Goal: Download file/media

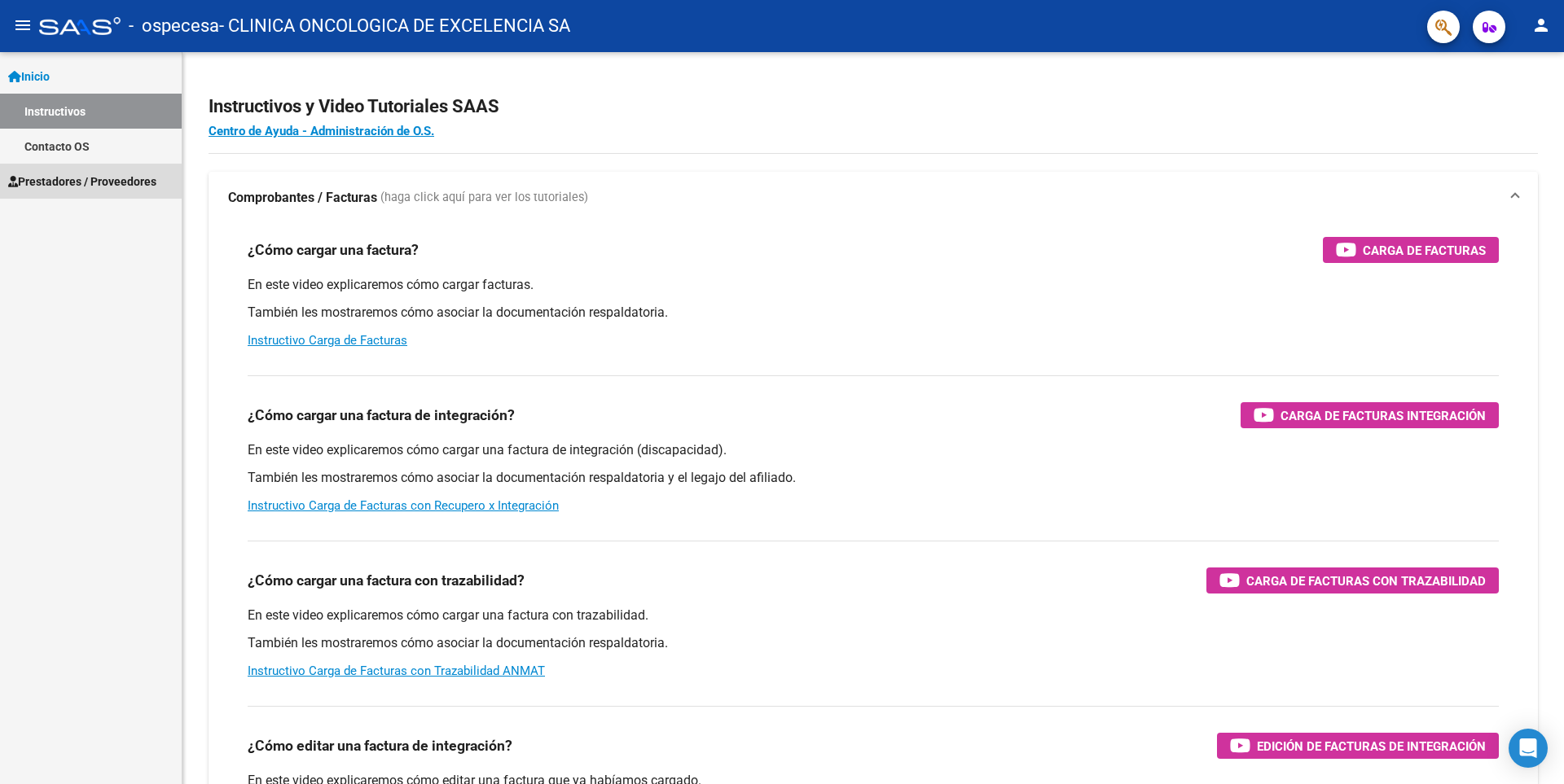
click at [109, 181] on span "Prestadores / Proveedores" at bounding box center [82, 182] width 148 height 18
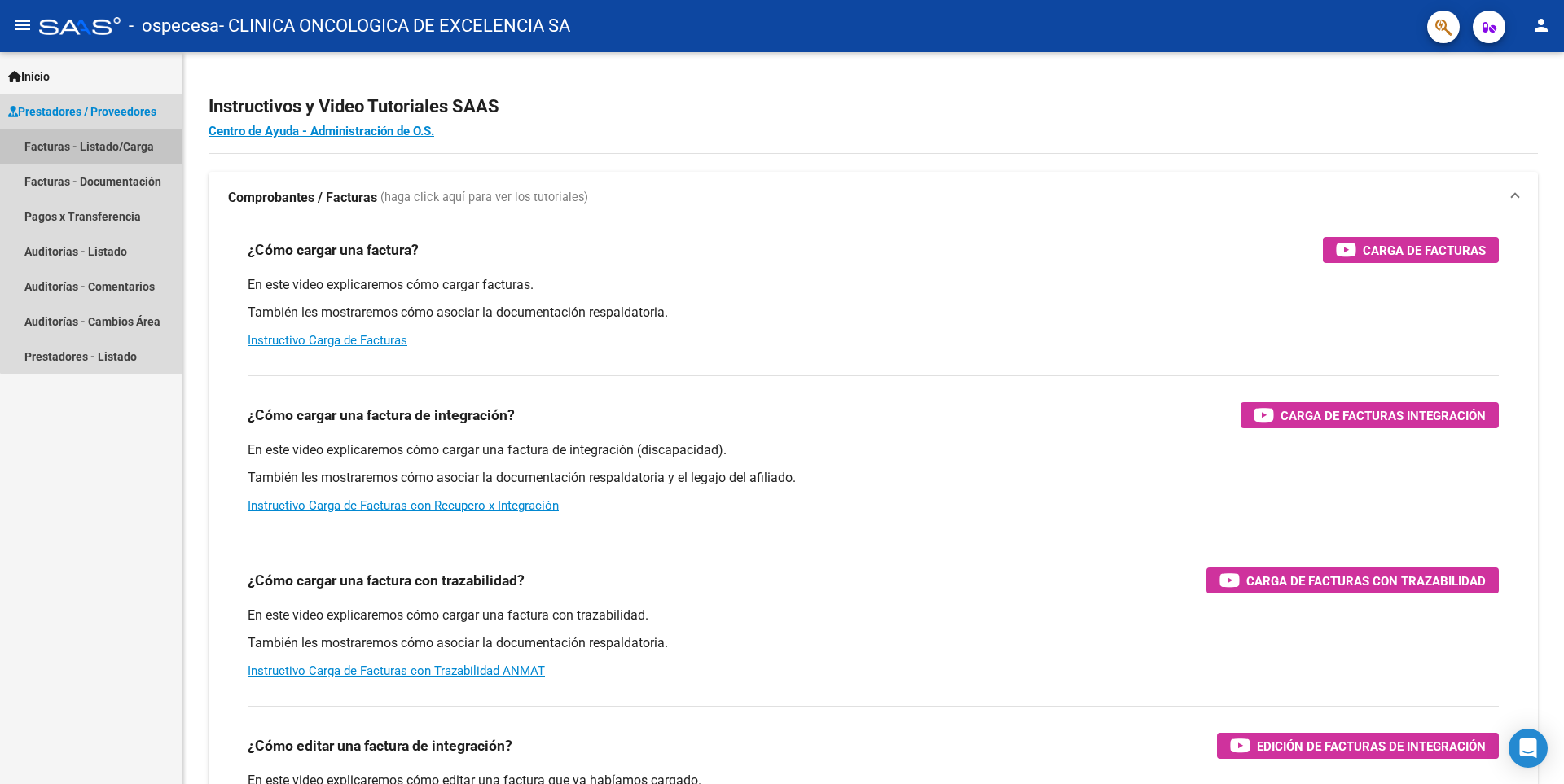
click at [127, 145] on link "Facturas - Listado/Carga" at bounding box center [91, 146] width 182 height 35
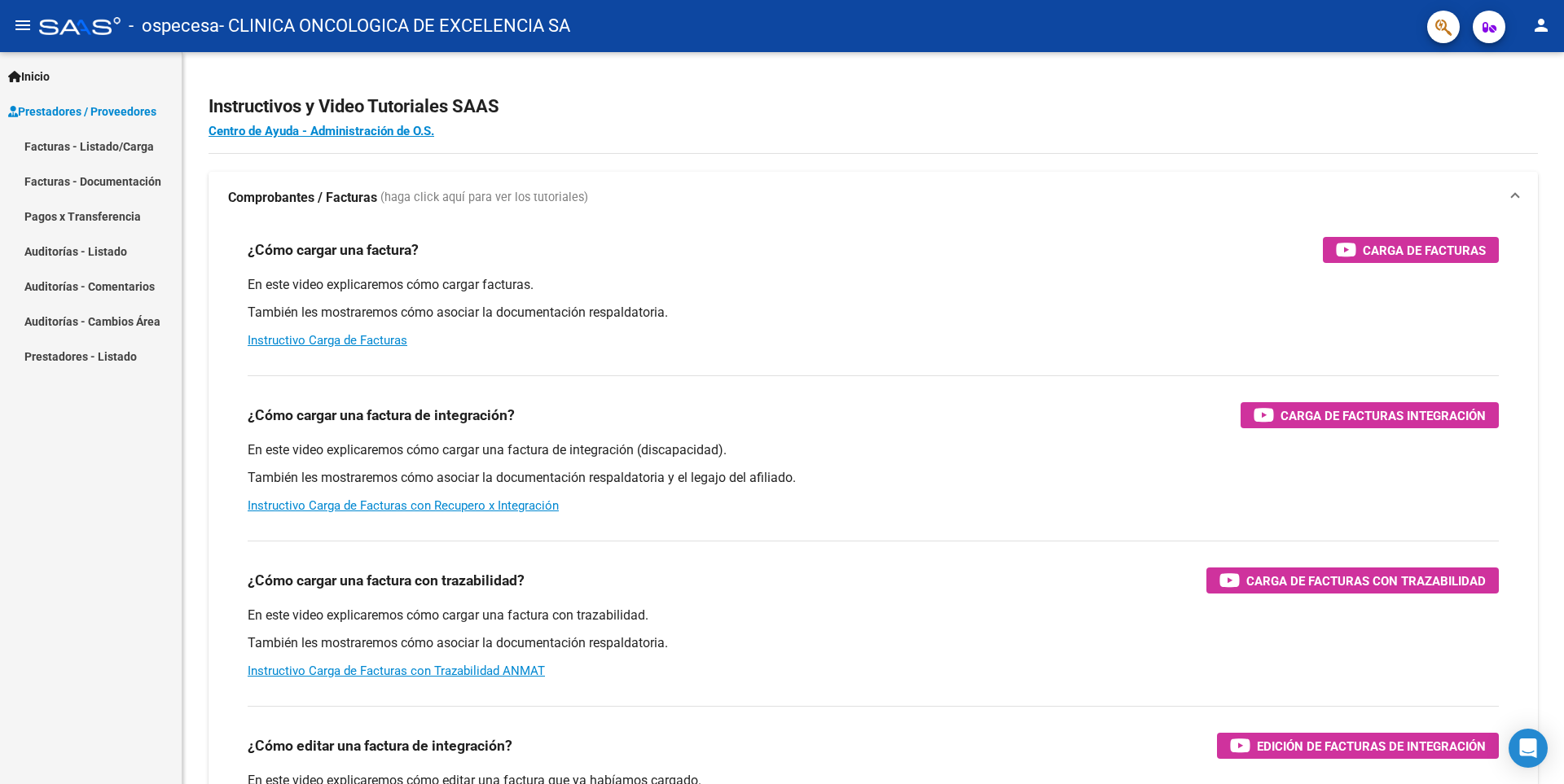
click at [128, 145] on link "Facturas - Listado/Carga" at bounding box center [91, 146] width 182 height 35
click at [112, 178] on link "Facturas - Documentación" at bounding box center [91, 181] width 182 height 35
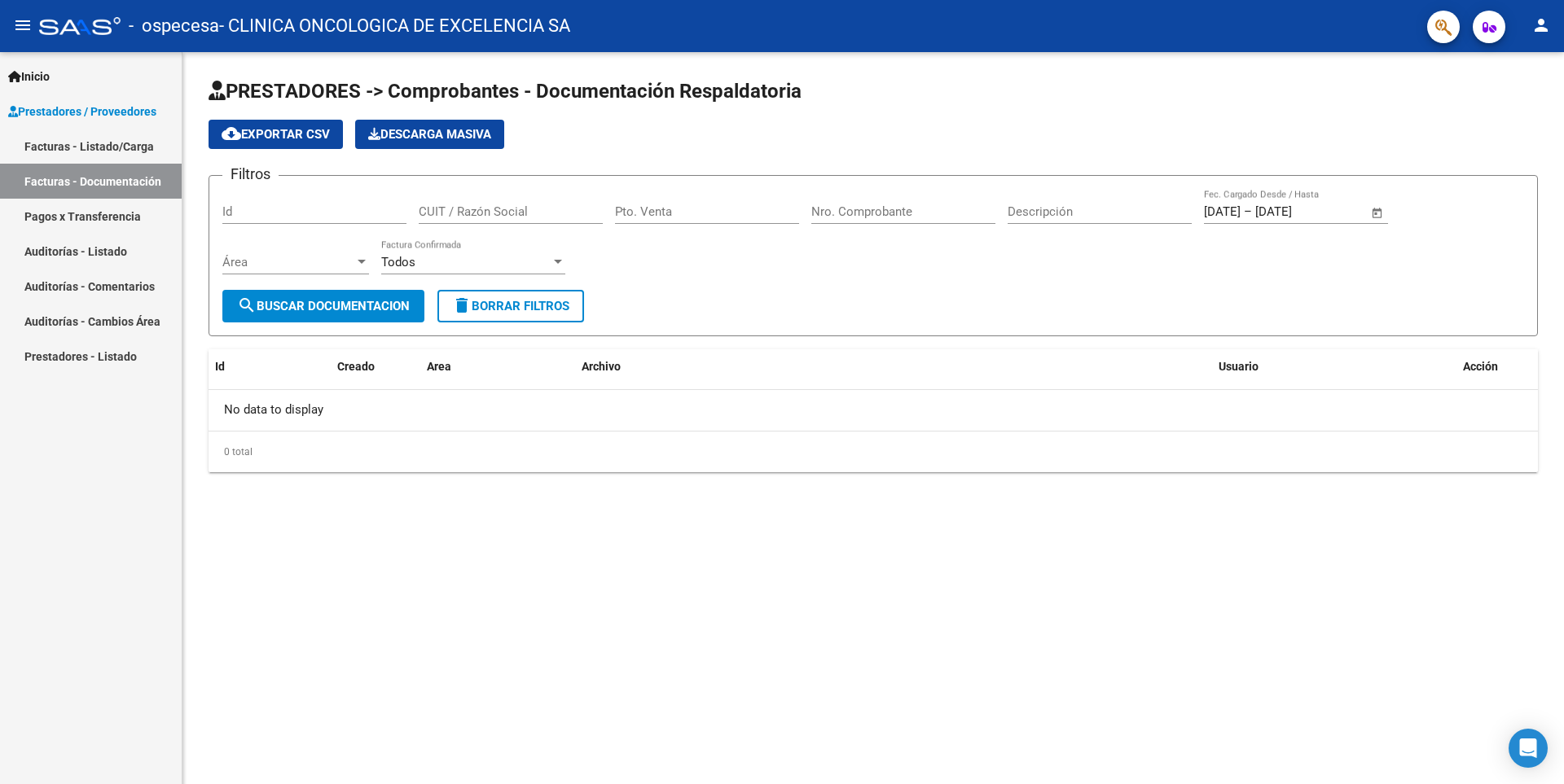
click at [120, 147] on link "Facturas - Listado/Carga" at bounding box center [91, 146] width 182 height 35
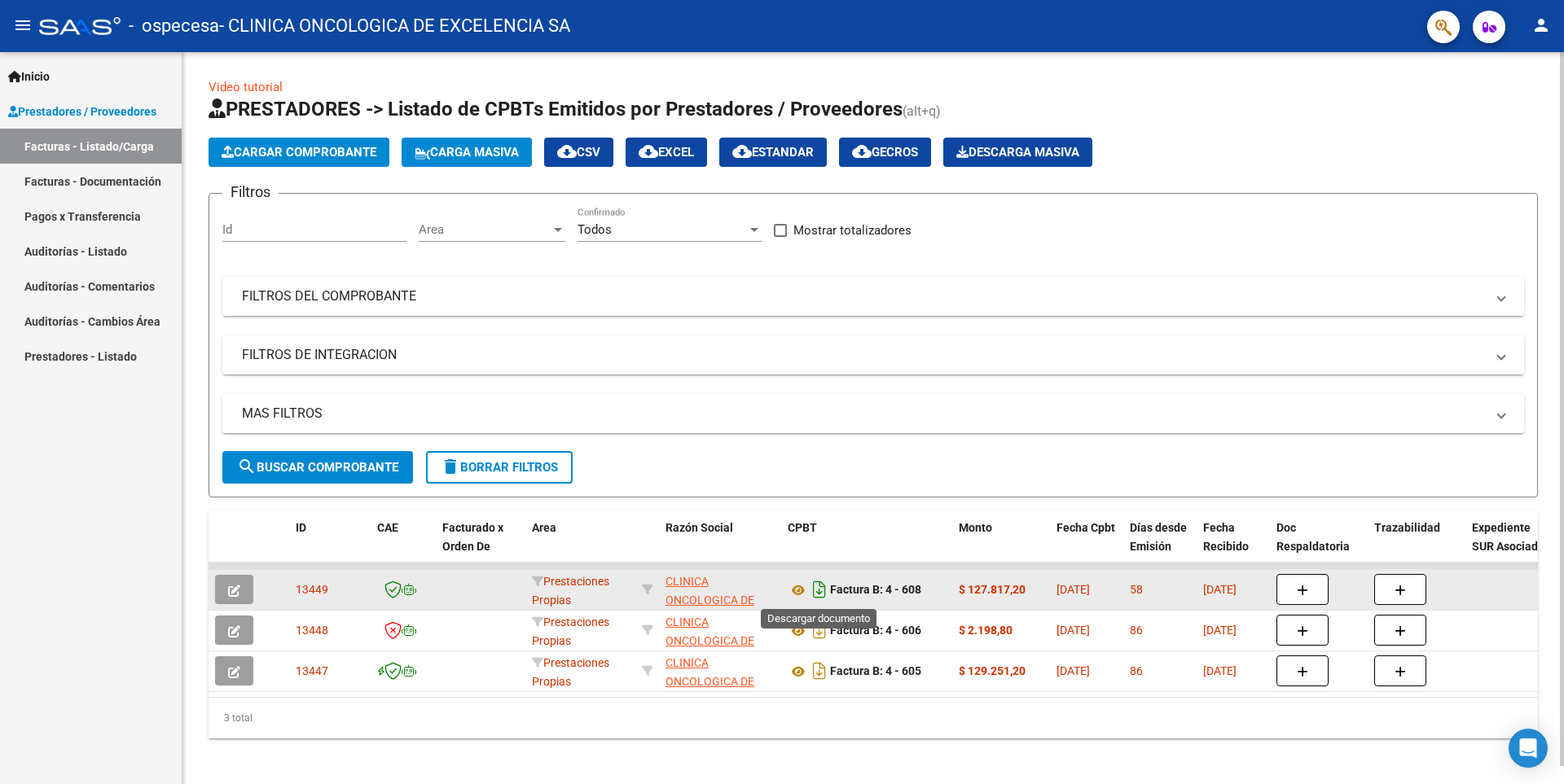
click at [822, 591] on icon "Descargar documento" at bounding box center [819, 589] width 22 height 26
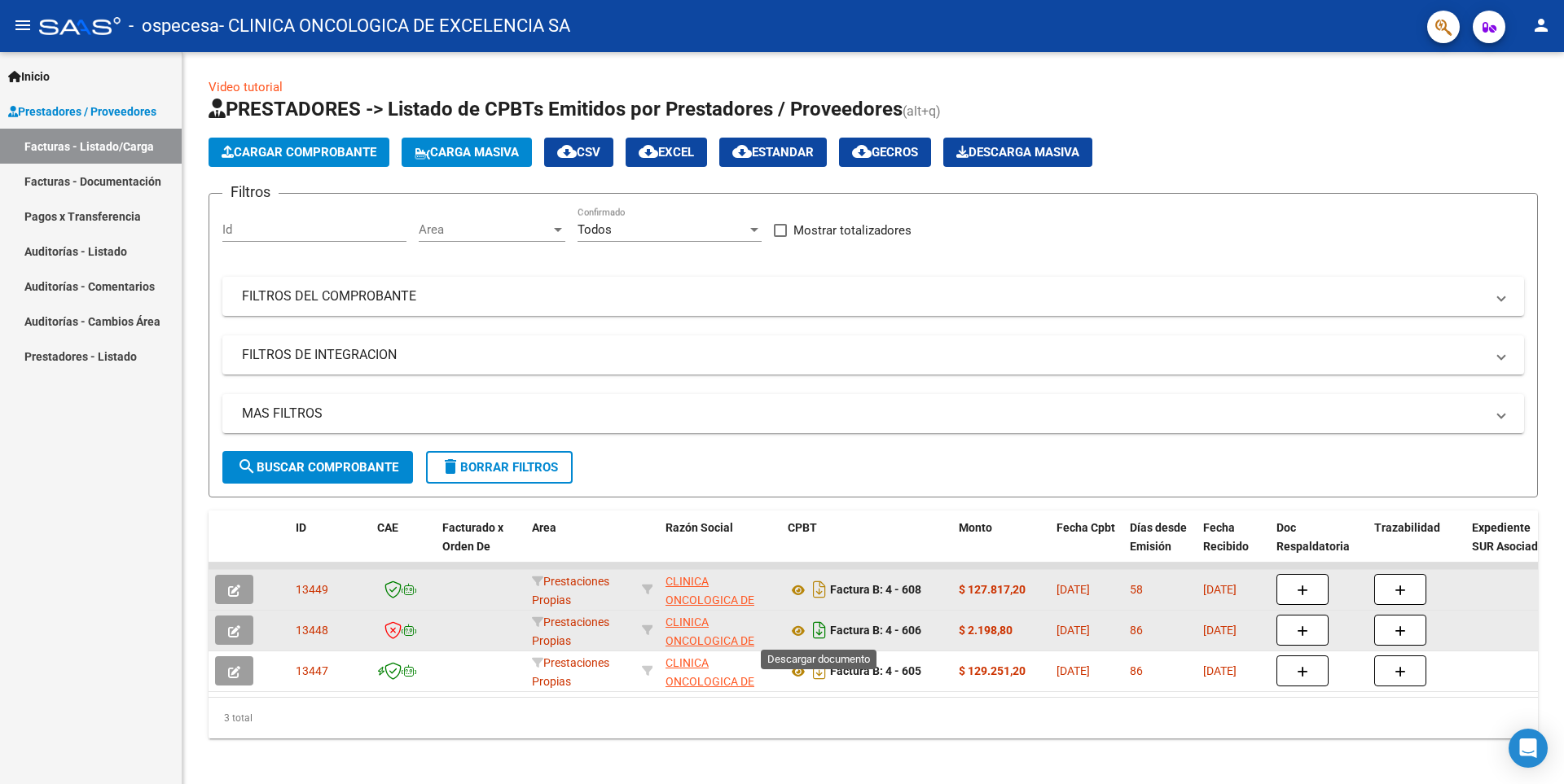
click at [818, 626] on icon "Descargar documento" at bounding box center [819, 630] width 22 height 26
click at [1298, 52] on div "menu - ospecesa - CLINICA ONCOLOGICA DE EXCELENCIA SA person Inicio Instructivo…" at bounding box center [782, 392] width 1564 height 784
click at [21, 618] on div "Inicio Instructivos Contacto OS Prestadores / Proveedores Facturas - Listado/Ca…" at bounding box center [91, 418] width 182 height 732
click at [1531, 26] on button "person" at bounding box center [1541, 26] width 32 height 32
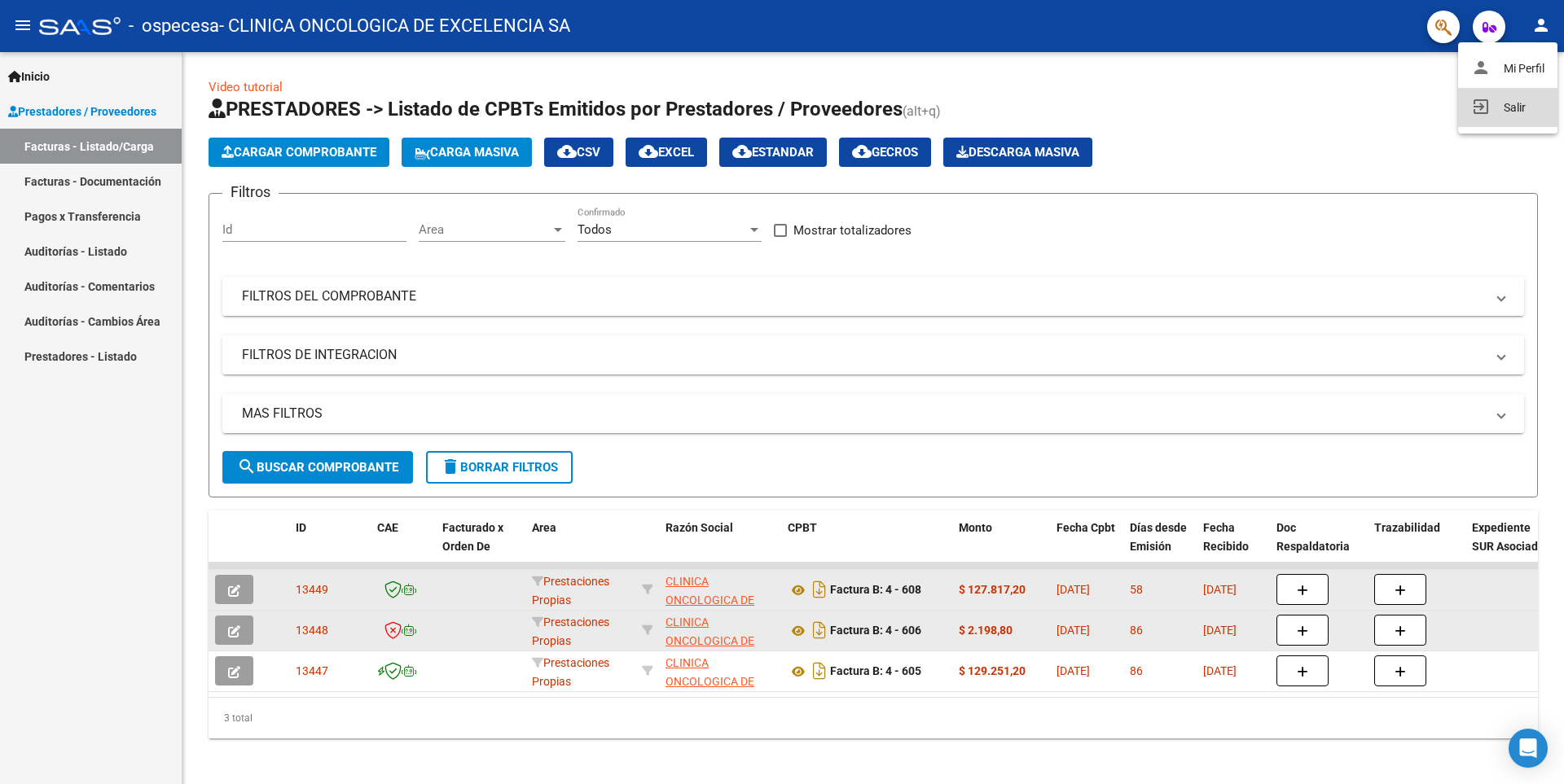
click at [1502, 107] on button "exit_to_app Salir" at bounding box center [1507, 107] width 99 height 39
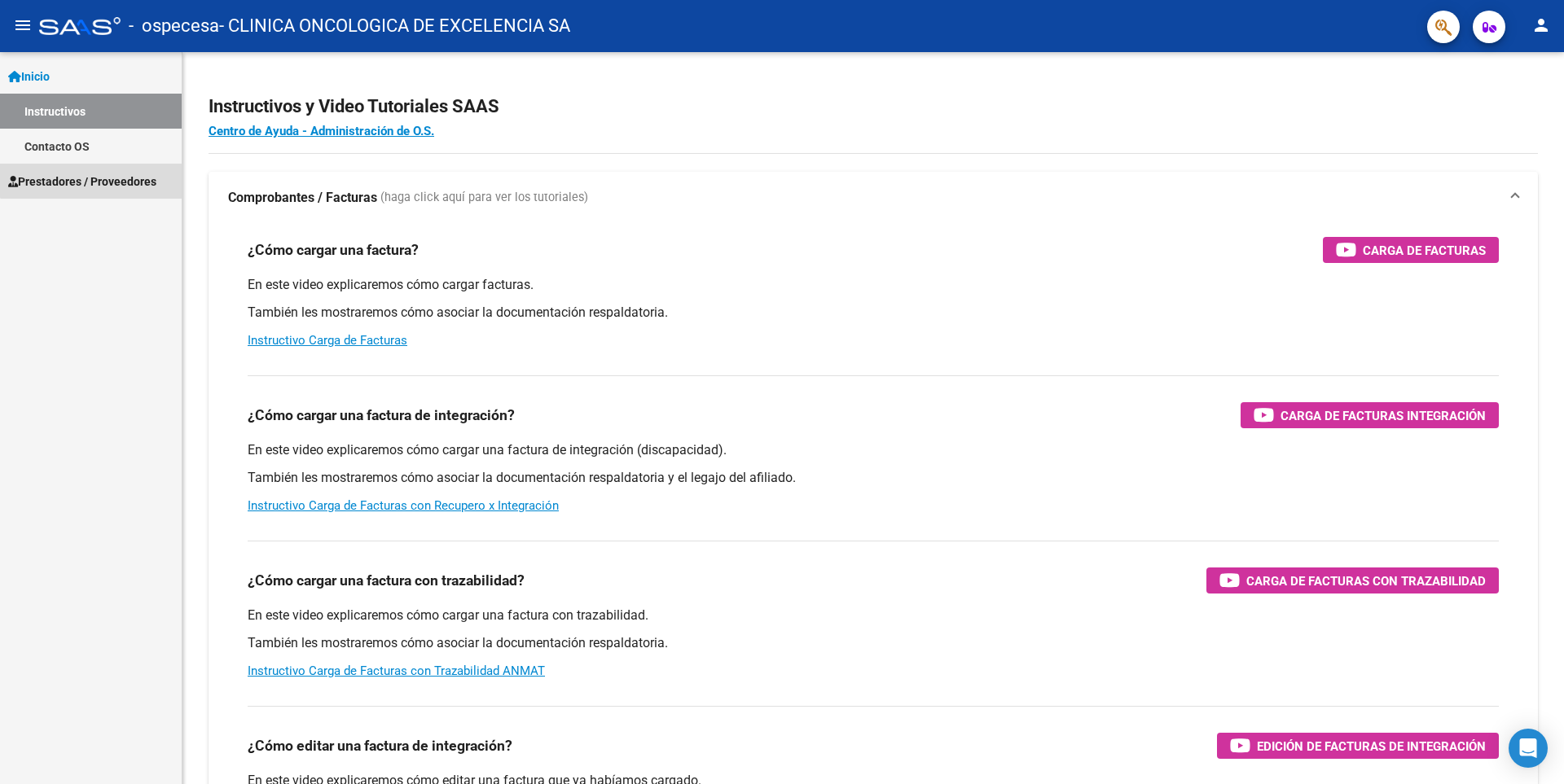
click at [96, 176] on span "Prestadores / Proveedores" at bounding box center [82, 182] width 148 height 18
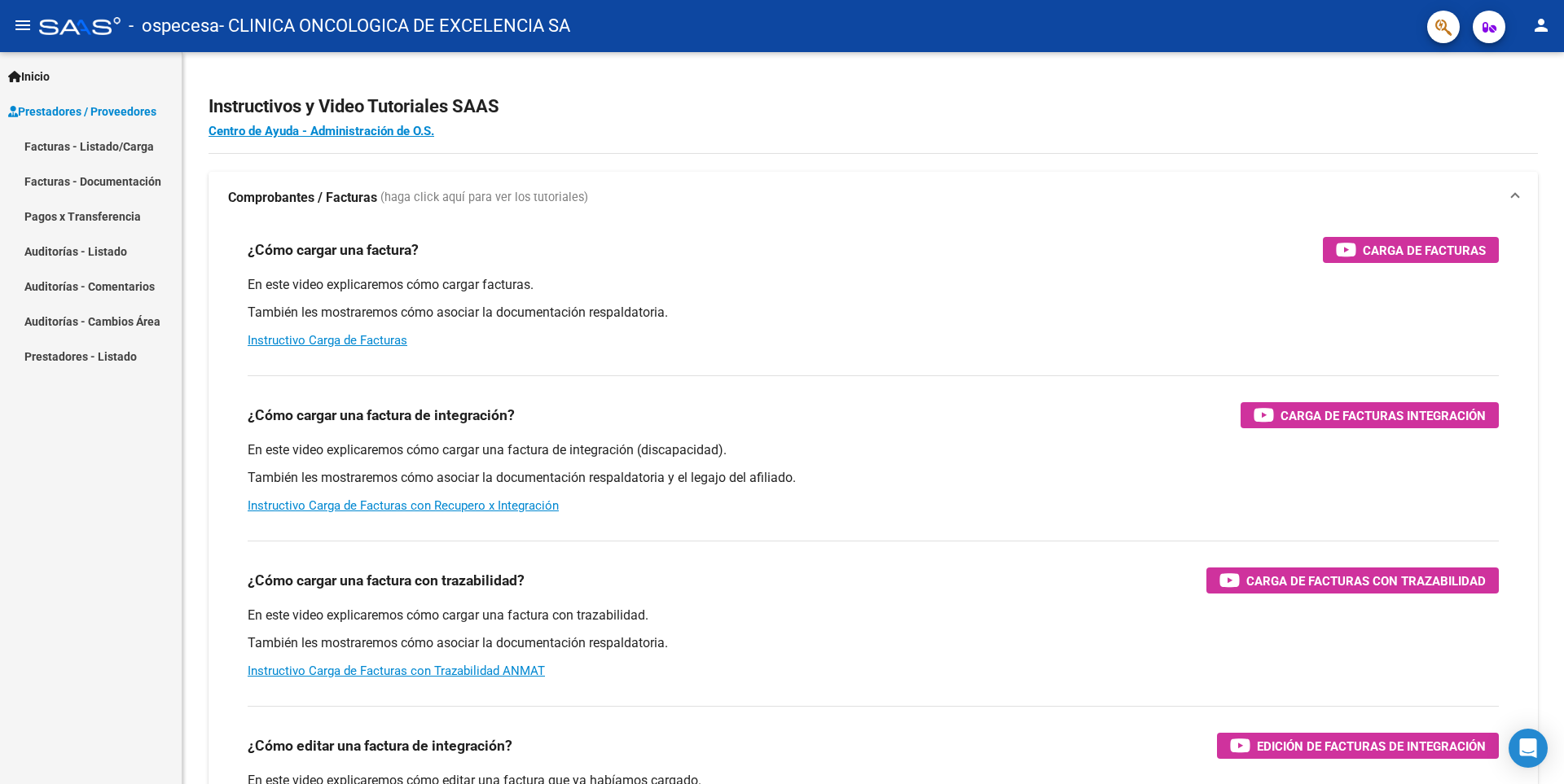
click at [110, 141] on link "Facturas - Listado/Carga" at bounding box center [91, 146] width 182 height 35
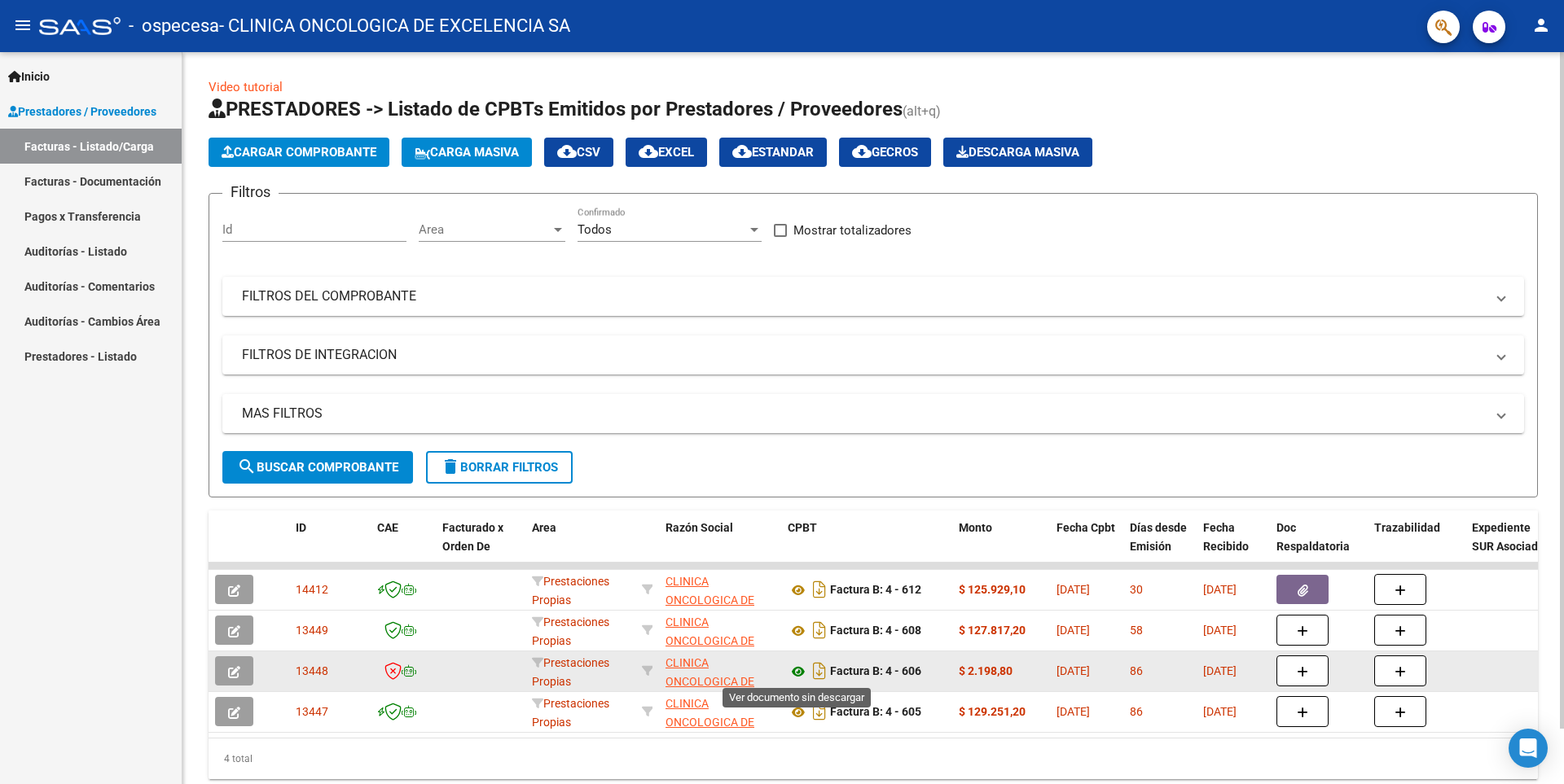
click at [798, 670] on icon at bounding box center [799, 672] width 22 height 20
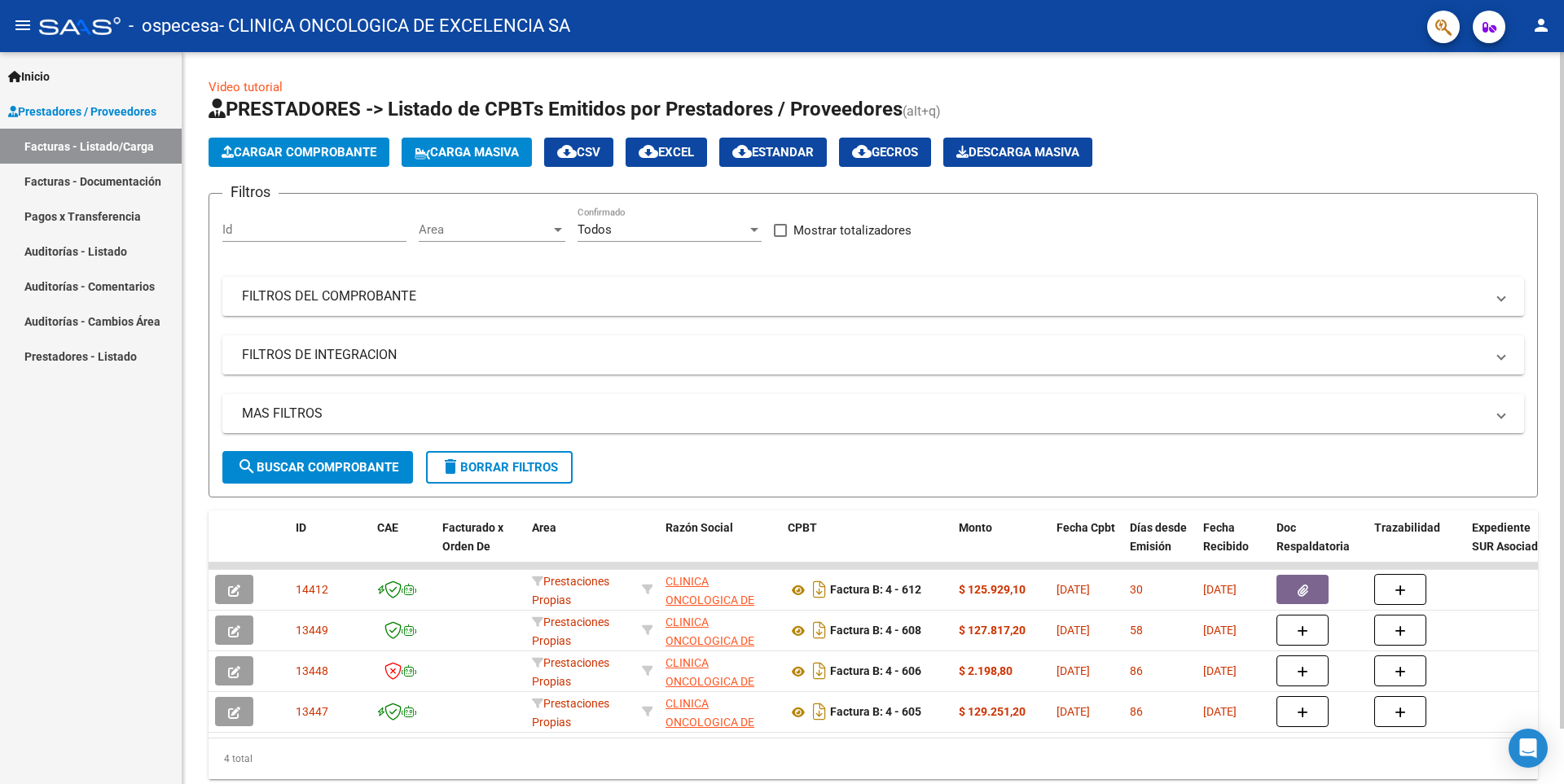
scroll to position [59, 0]
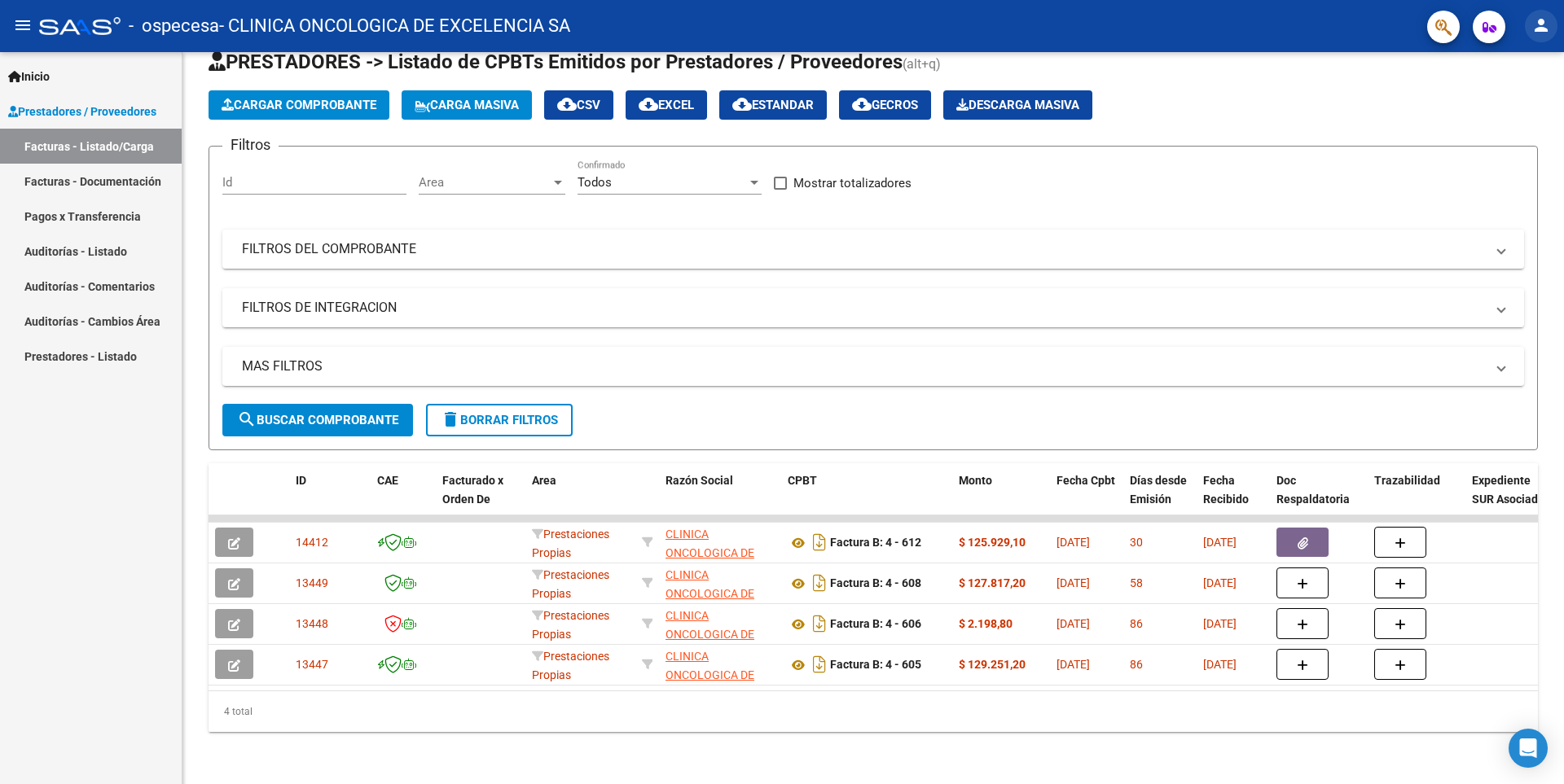
click at [1553, 29] on button "person" at bounding box center [1541, 26] width 32 height 32
click at [1523, 110] on button "exit_to_app Salir" at bounding box center [1507, 107] width 99 height 39
